Goal: Task Accomplishment & Management: Manage account settings

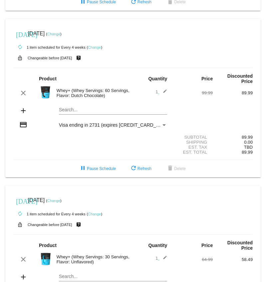
scroll to position [333, 0]
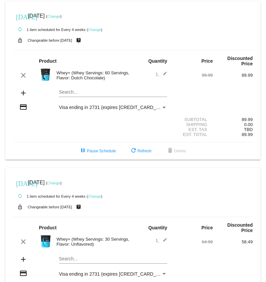
click at [95, 29] on link "Change" at bounding box center [94, 30] width 13 height 4
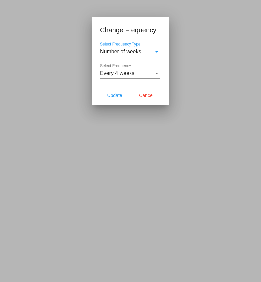
click at [123, 73] on span "Every 4 weeks" at bounding box center [117, 73] width 35 height 6
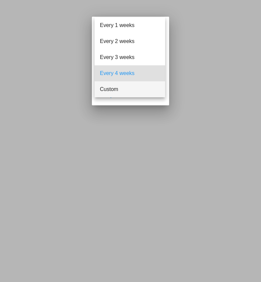
click at [117, 89] on span "Custom" at bounding box center [130, 89] width 60 height 16
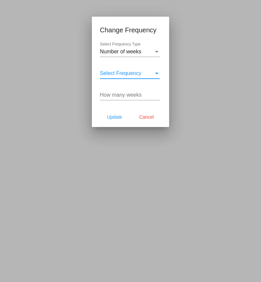
click at [123, 75] on span "Select Frequency" at bounding box center [121, 73] width 42 height 6
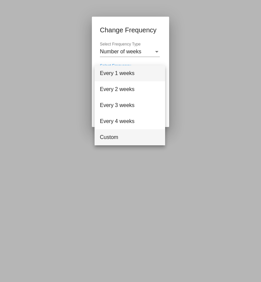
click at [123, 135] on span "Custom" at bounding box center [130, 137] width 60 height 16
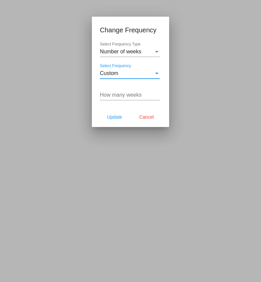
click at [123, 92] on div "How many weeks" at bounding box center [130, 92] width 60 height 15
click at [157, 91] on div "How many weeks" at bounding box center [130, 92] width 60 height 15
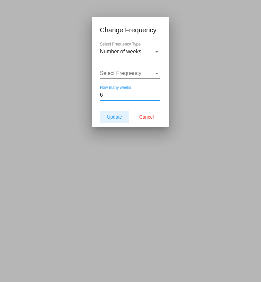
type input "6"
click at [110, 118] on span "Update" at bounding box center [114, 116] width 15 height 5
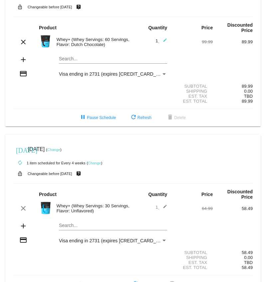
scroll to position [385, 0]
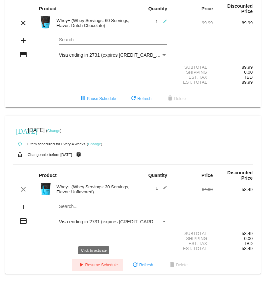
click at [91, 263] on span "play_arrow Resume Schedule" at bounding box center [97, 264] width 41 height 5
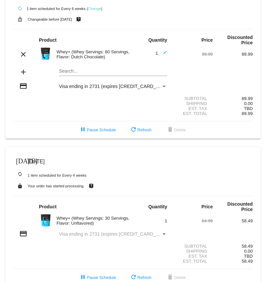
scroll to position [367, 0]
